Goal: Task Accomplishment & Management: Manage account settings

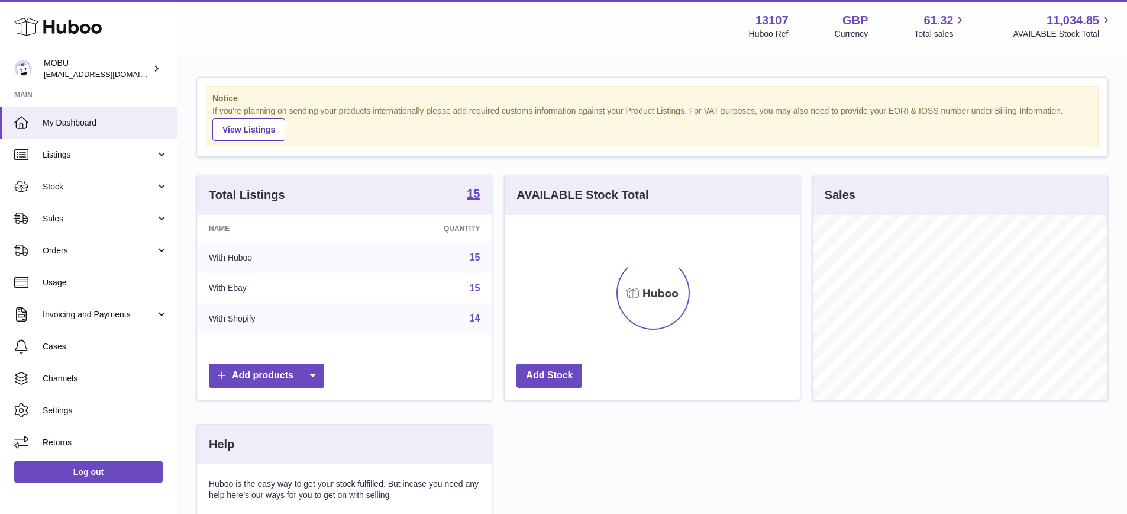
scroll to position [185, 295]
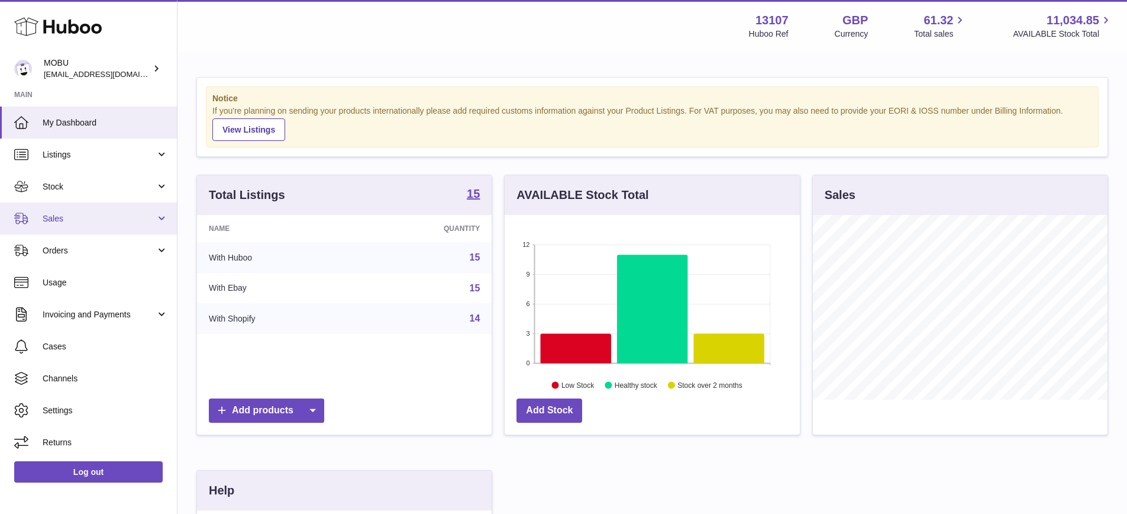
click at [113, 230] on link "Sales" at bounding box center [88, 218] width 177 height 32
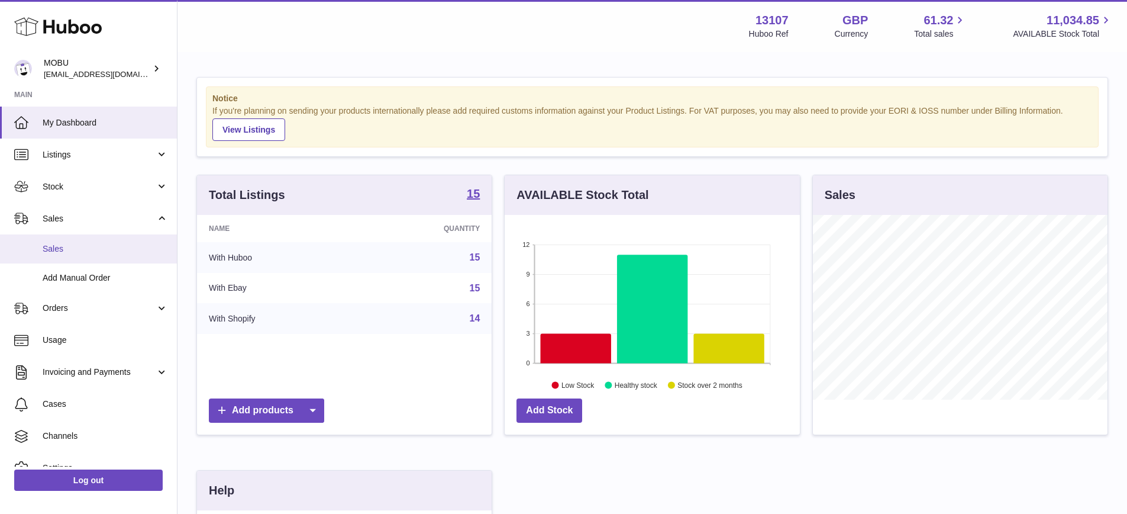
click at [110, 244] on span "Sales" at bounding box center [105, 248] width 125 height 11
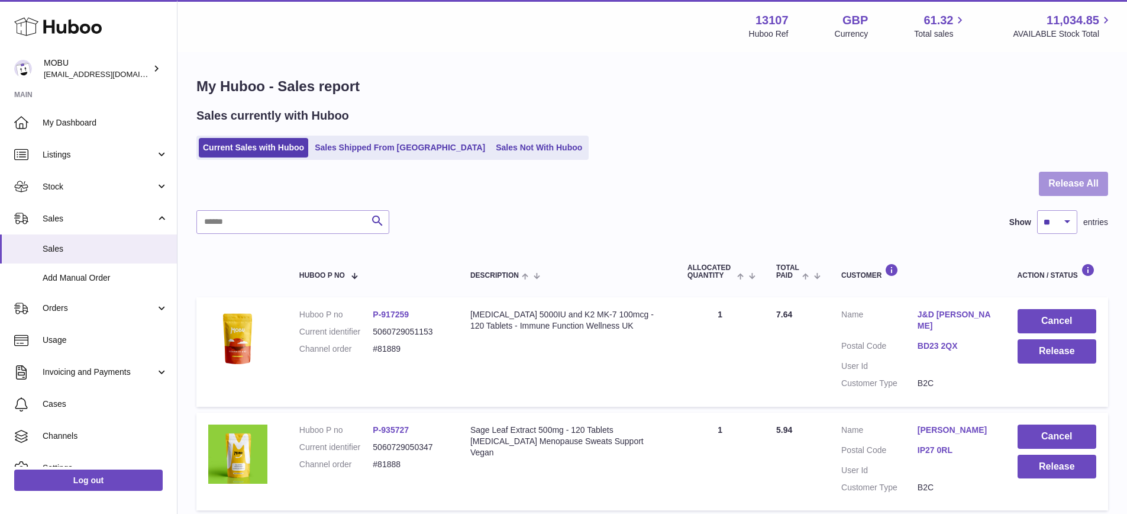
click at [1089, 179] on button "Release All" at bounding box center [1073, 184] width 69 height 24
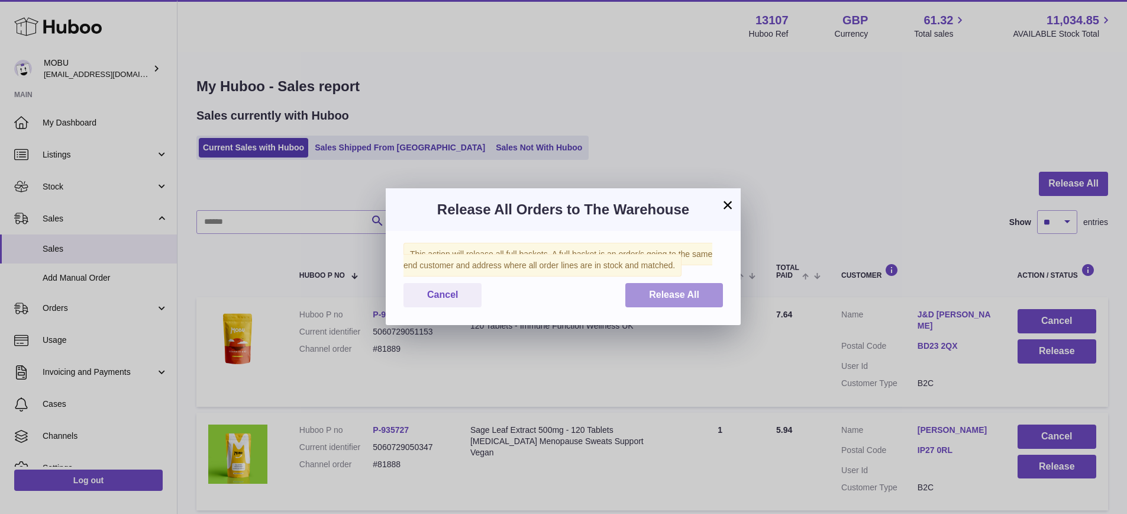
click at [667, 304] on button "Release All" at bounding box center [675, 295] width 98 height 24
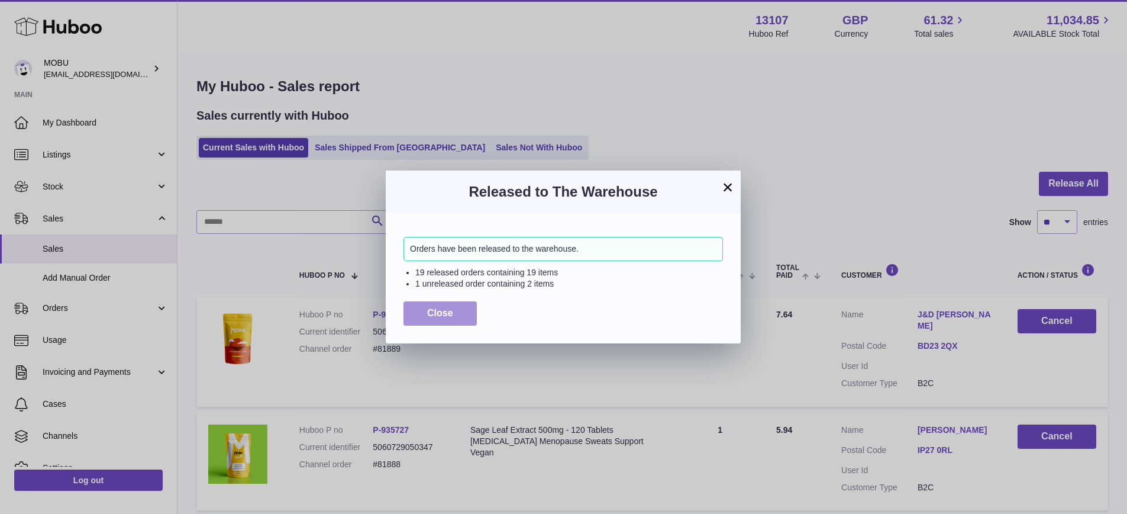
drag, startPoint x: 464, startPoint y: 318, endPoint x: 639, endPoint y: 295, distance: 176.8
click at [464, 318] on button "Close" at bounding box center [440, 313] width 73 height 24
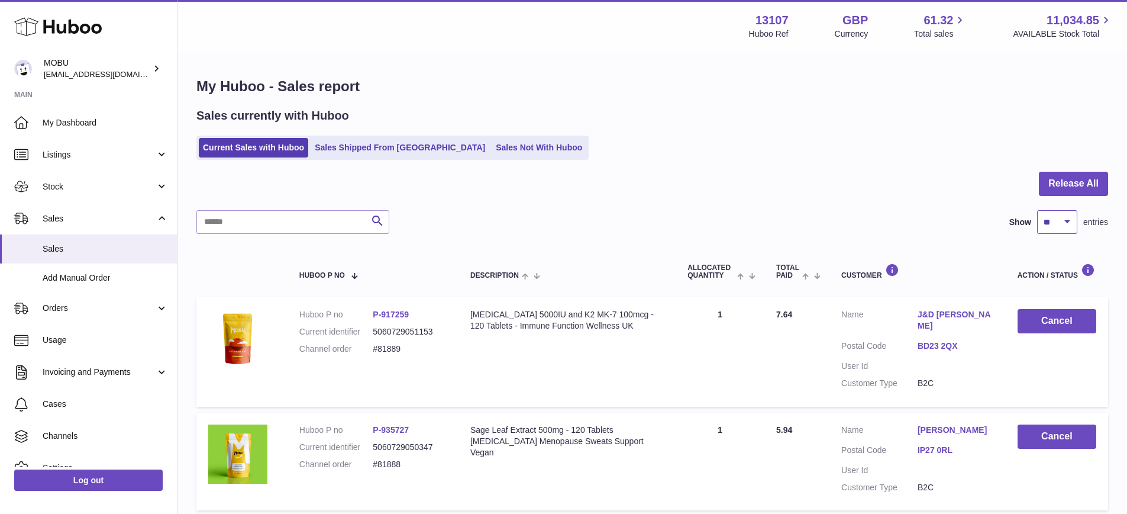
click at [1061, 229] on select "** ** ** ***" at bounding box center [1057, 222] width 40 height 24
select select "***"
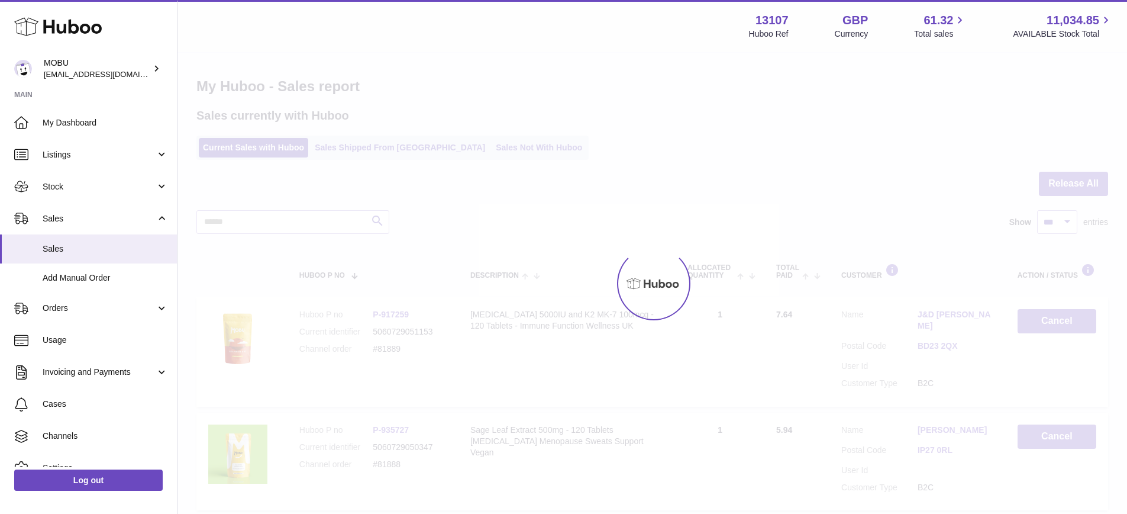
click at [792, 192] on div at bounding box center [653, 283] width 950 height 460
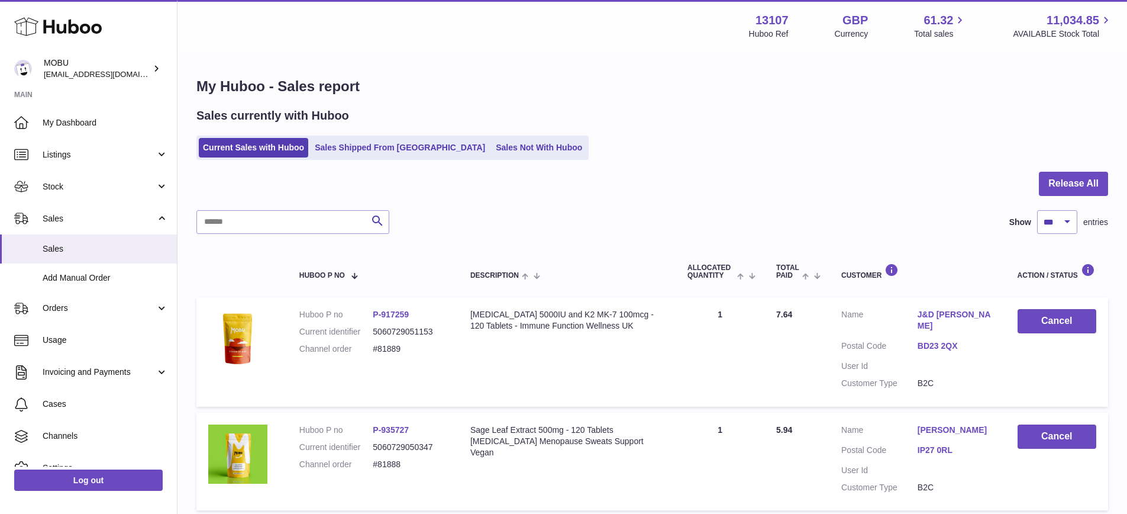
click at [817, 136] on div "Current Sales with Huboo Sales Shipped From Huboo Sales Not With Huboo" at bounding box center [652, 148] width 912 height 24
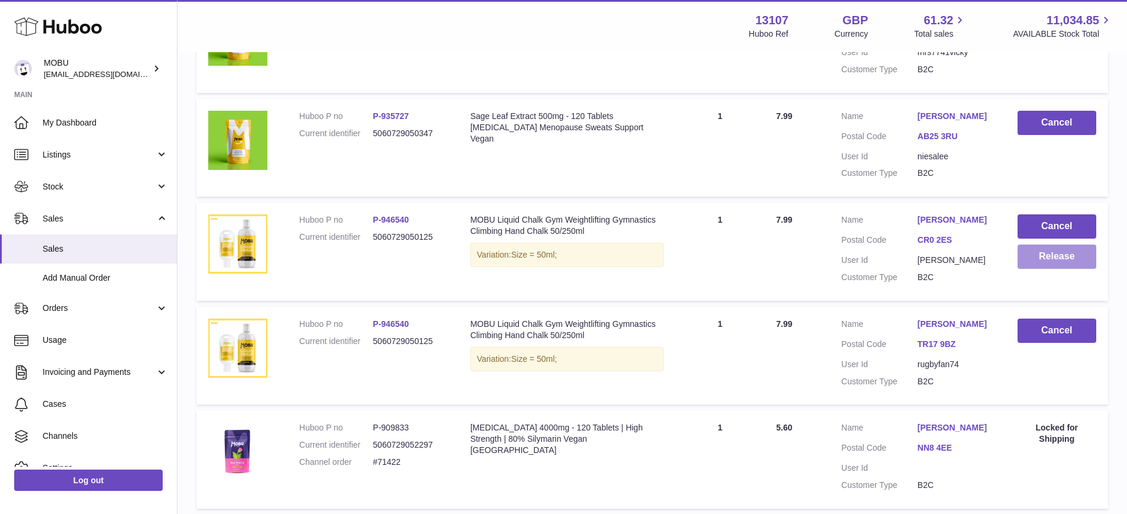
drag, startPoint x: 1015, startPoint y: 264, endPoint x: 1021, endPoint y: 262, distance: 6.7
click at [1015, 264] on td "Cancel Release" at bounding box center [1057, 251] width 102 height 98
click at [1053, 256] on button "Release" at bounding box center [1057, 256] width 79 height 24
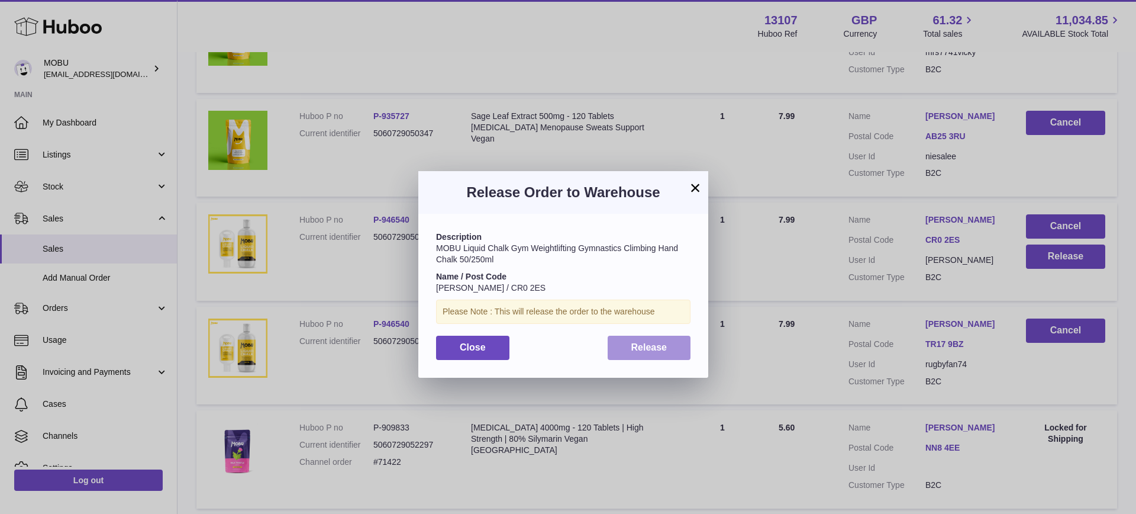
click at [662, 346] on span "Release" at bounding box center [649, 347] width 36 height 10
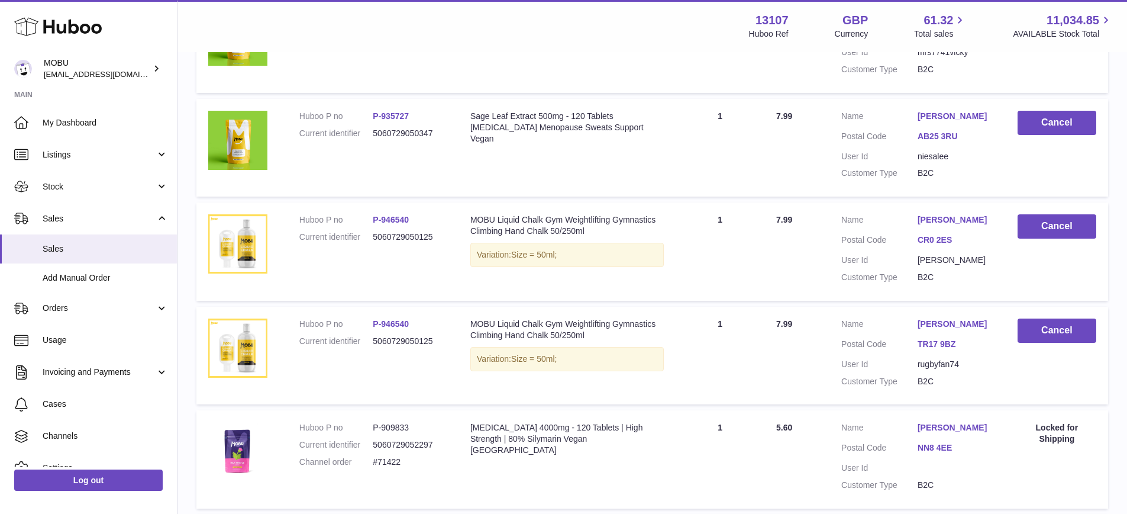
scroll to position [0, 0]
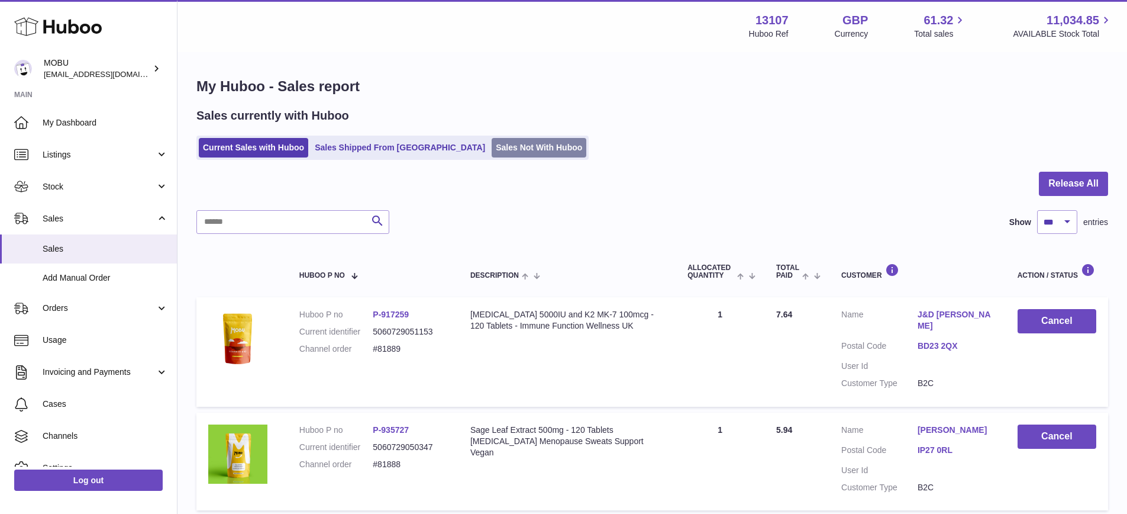
click at [492, 154] on link "Sales Not With Huboo" at bounding box center [539, 148] width 95 height 20
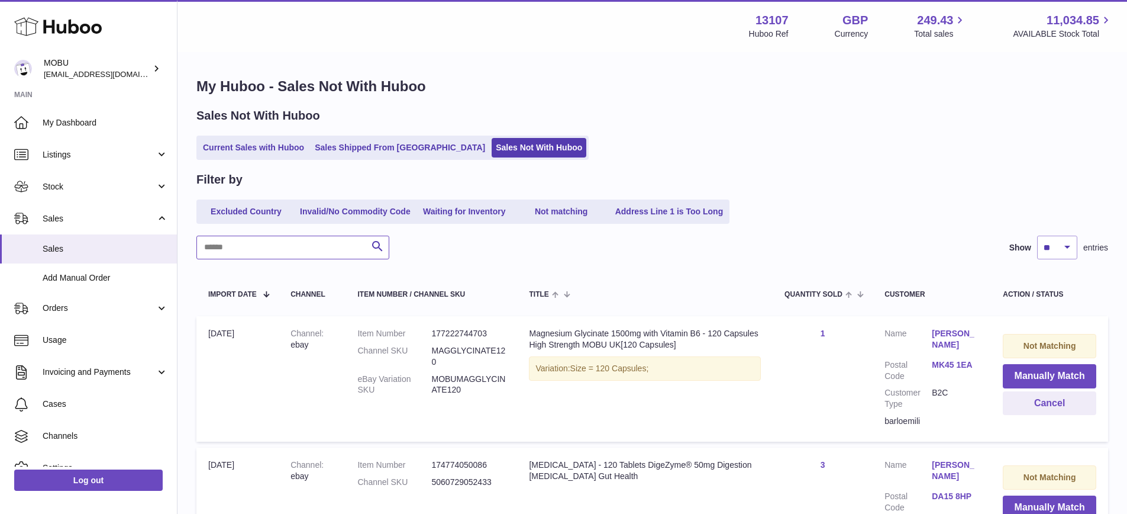
click at [330, 249] on input "text" at bounding box center [292, 248] width 193 height 24
type input "********"
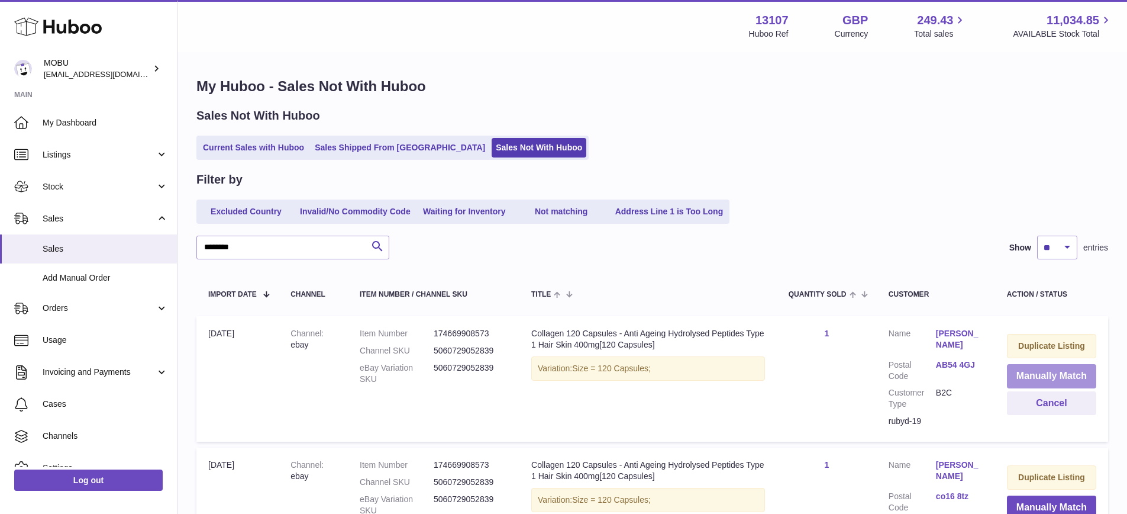
click at [1026, 381] on button "Manually Match" at bounding box center [1051, 376] width 89 height 24
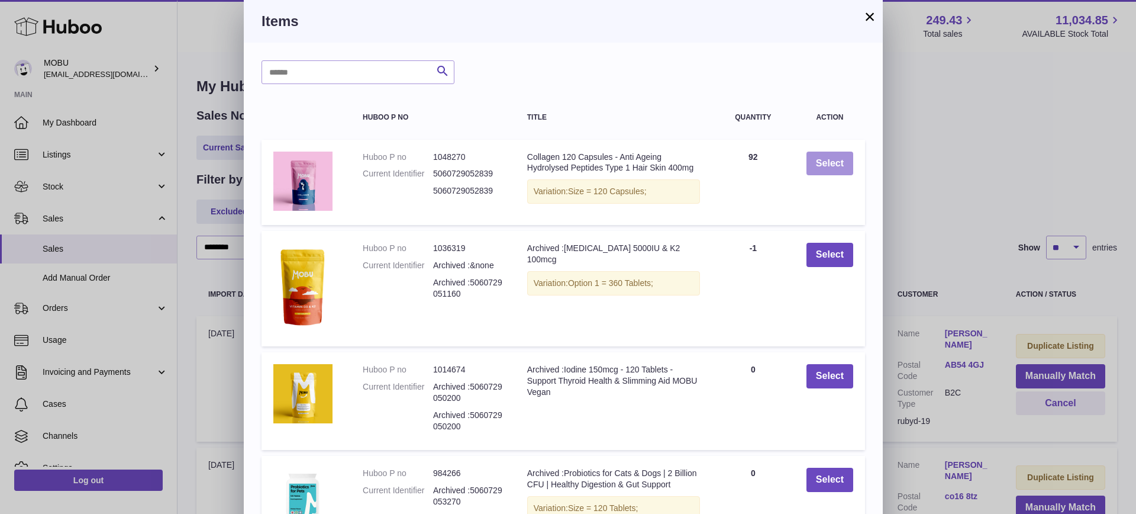
drag, startPoint x: 843, startPoint y: 163, endPoint x: 848, endPoint y: 171, distance: 9.4
click at [843, 163] on button "Select" at bounding box center [830, 163] width 47 height 24
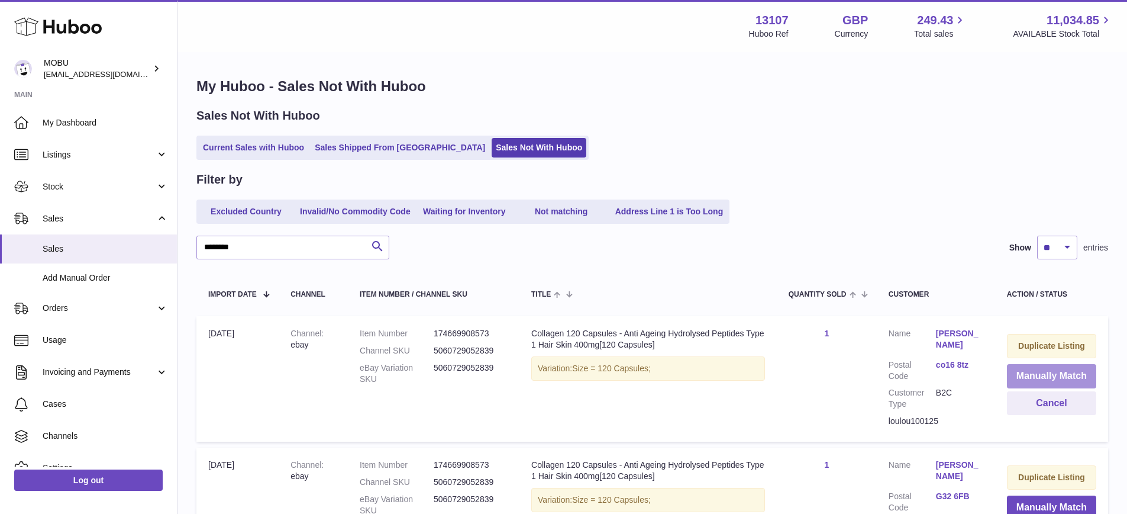
click at [1042, 373] on button "Manually Match" at bounding box center [1051, 376] width 89 height 24
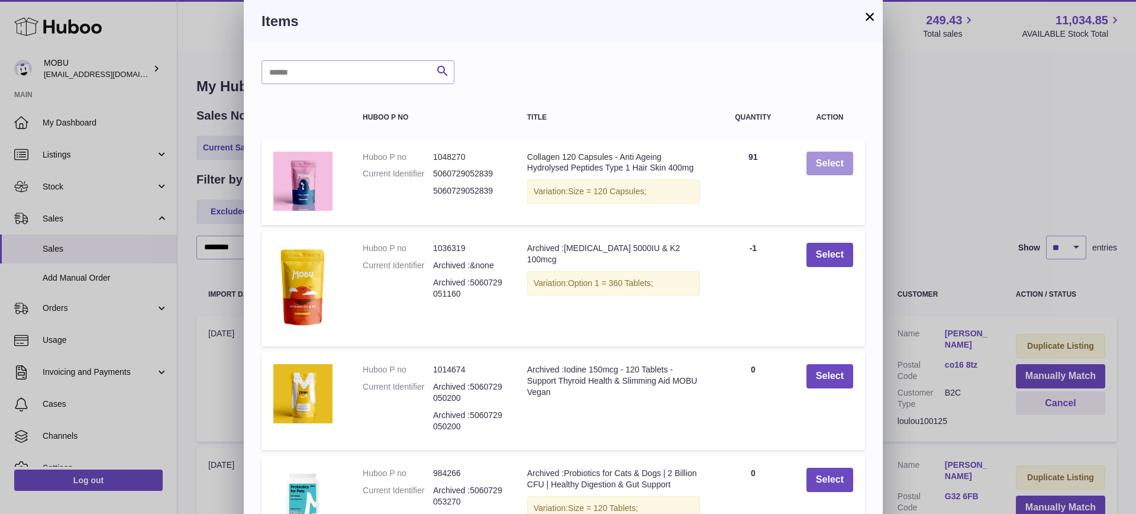
drag, startPoint x: 825, startPoint y: 157, endPoint x: 836, endPoint y: 165, distance: 14.0
click at [826, 157] on button "Select" at bounding box center [830, 163] width 47 height 24
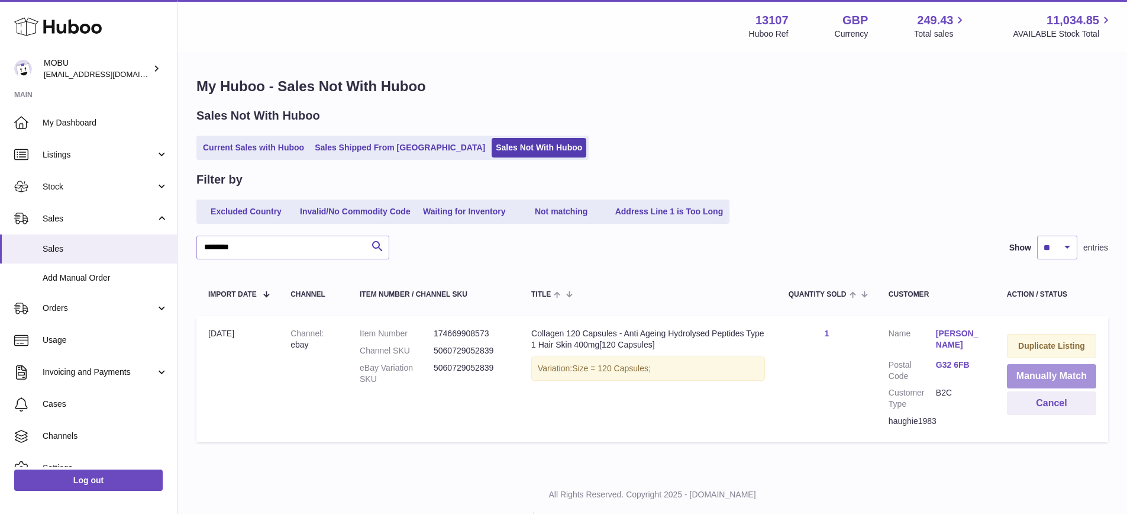
click at [1045, 370] on button "Manually Match" at bounding box center [1051, 376] width 89 height 24
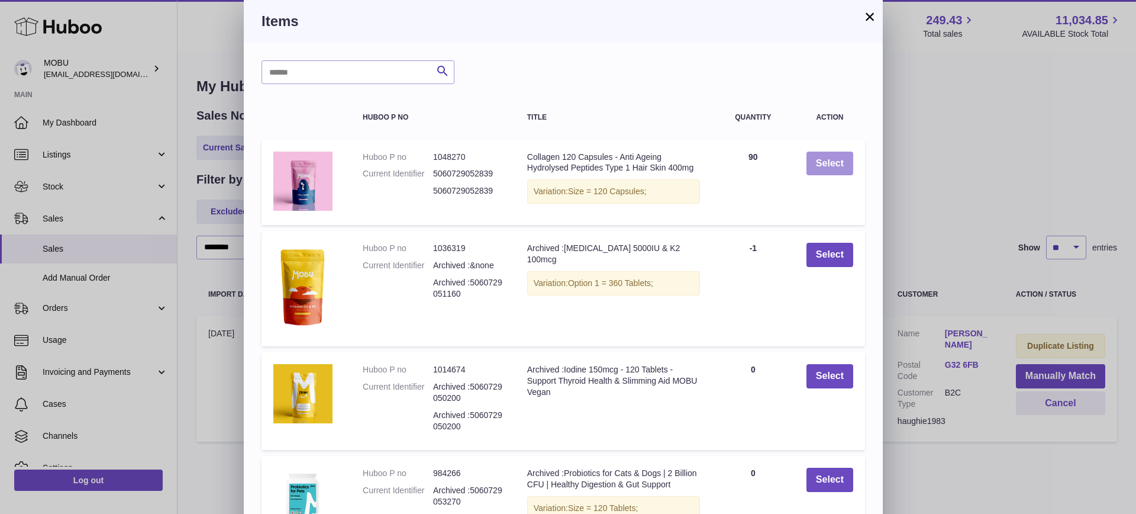
click at [844, 159] on button "Select" at bounding box center [830, 163] width 47 height 24
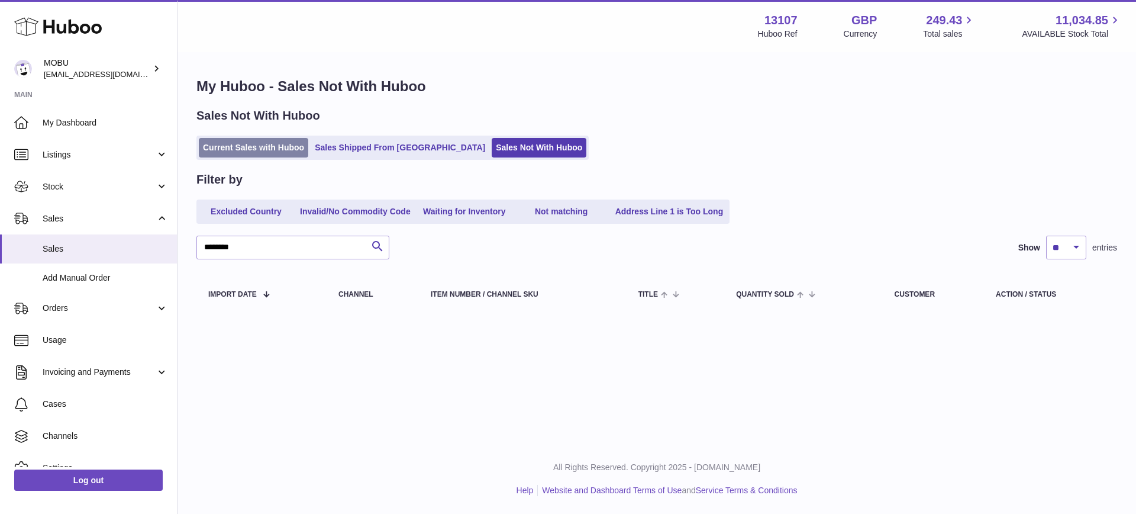
click at [272, 140] on link "Current Sales with Huboo" at bounding box center [253, 148] width 109 height 20
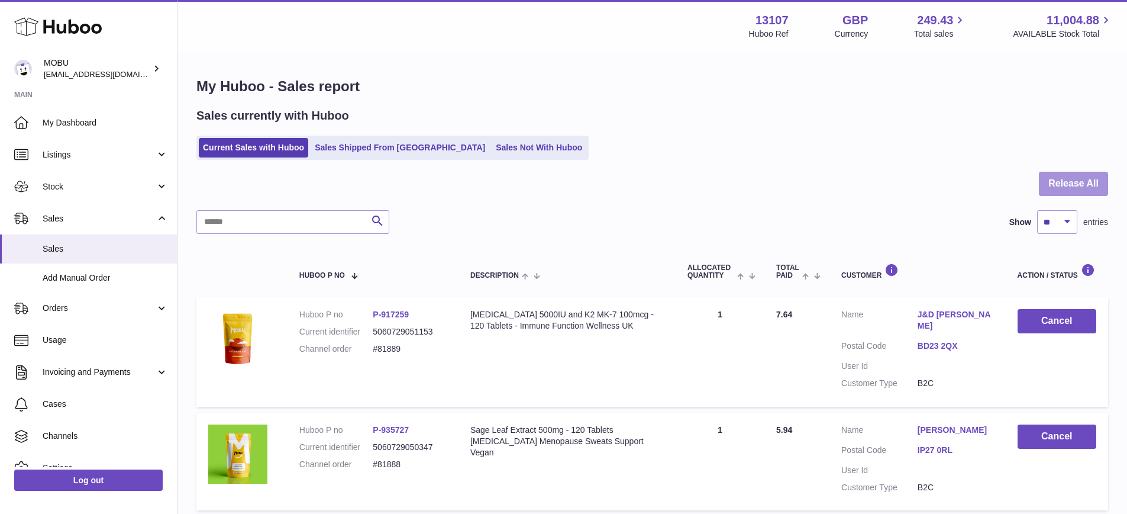
click at [1068, 185] on button "Release All" at bounding box center [1073, 184] width 69 height 24
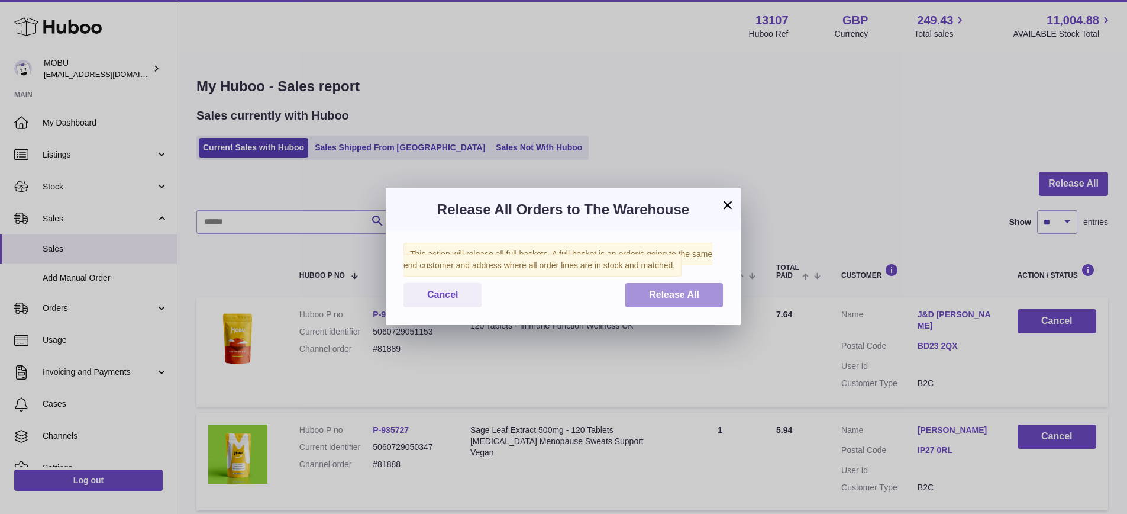
click at [666, 295] on span "Release All" at bounding box center [674, 294] width 50 height 10
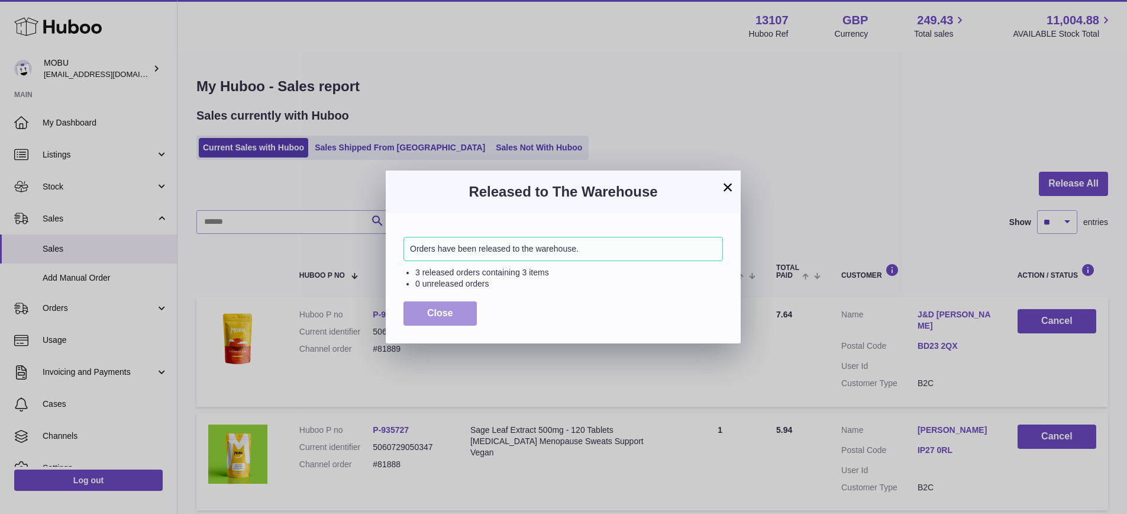
click at [454, 311] on button "Close" at bounding box center [440, 313] width 73 height 24
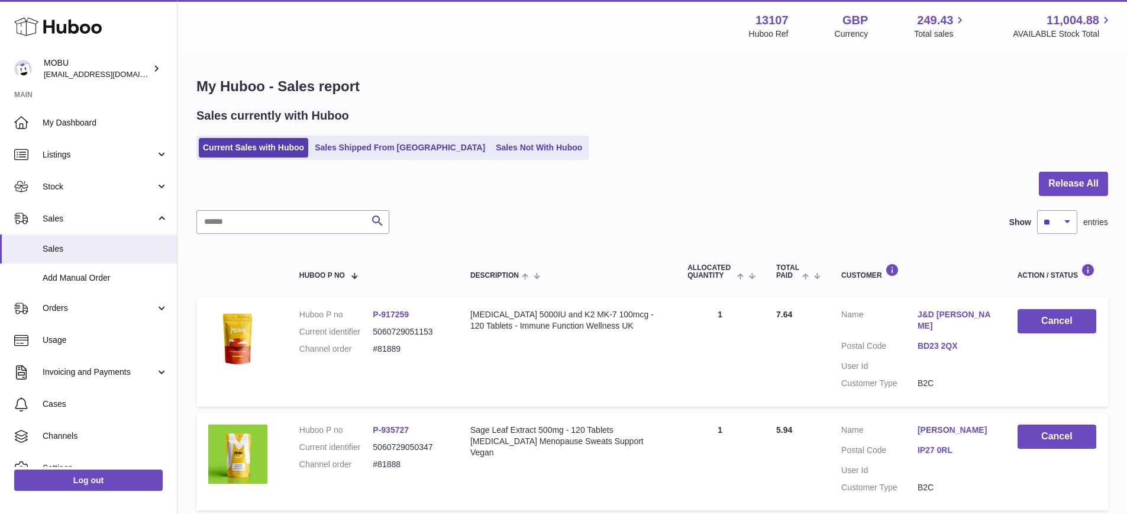
drag, startPoint x: 805, startPoint y: 196, endPoint x: 771, endPoint y: 174, distance: 40.5
click at [804, 196] on div at bounding box center [652, 191] width 912 height 38
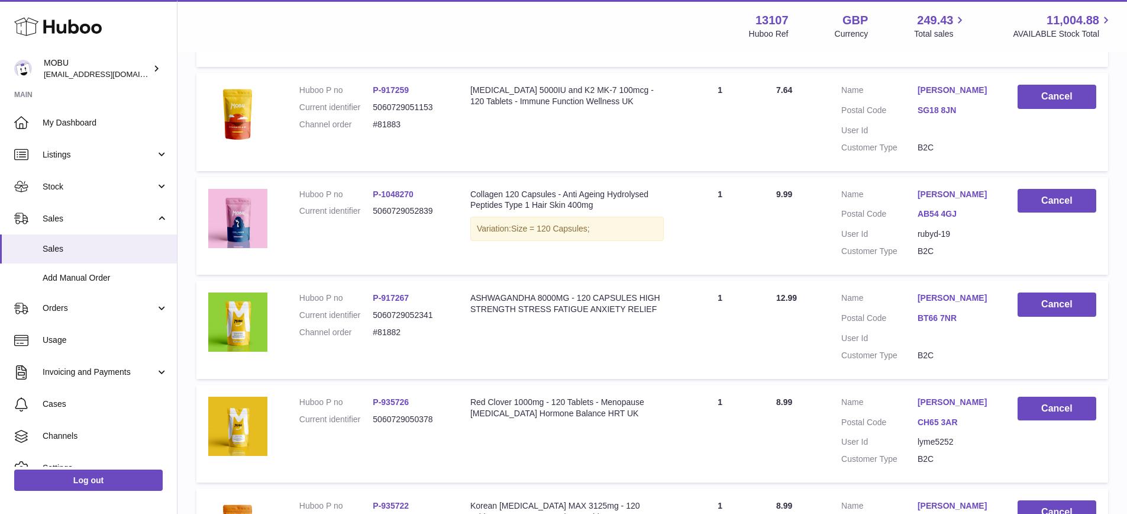
scroll to position [586, 0]
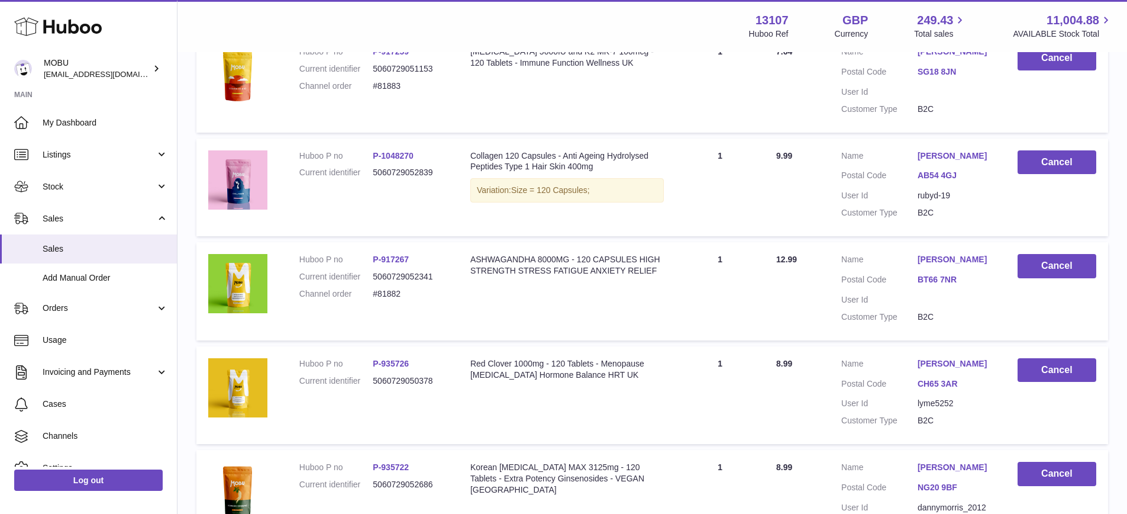
click at [639, 199] on td "Description Collagen 120 Capsules - Anti Ageing Hydrolysed Peptides Type 1 Hair…" at bounding box center [567, 187] width 217 height 98
